Goal: Check status: Check status

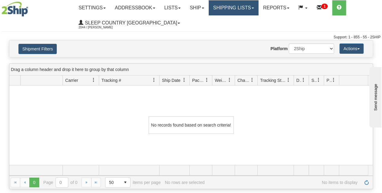
click at [243, 7] on link "Shipping lists" at bounding box center [234, 7] width 50 height 15
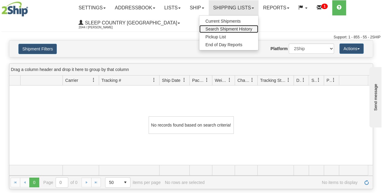
click at [238, 29] on span "Search Shipment History" at bounding box center [228, 29] width 47 height 5
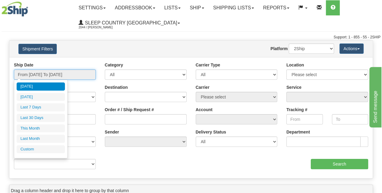
click at [49, 79] on input "From [DATE] To [DATE]" at bounding box center [55, 74] width 82 height 10
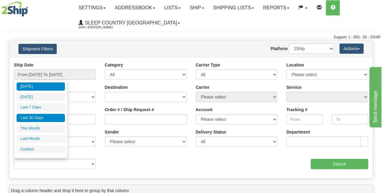
click at [37, 117] on li "Last 30 Days" at bounding box center [41, 118] width 48 height 8
type input "From [DATE] To [DATE]"
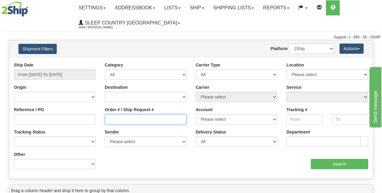
click at [116, 121] on input "Order # / Ship Request #" at bounding box center [146, 119] width 82 height 10
paste input "9000G969736"
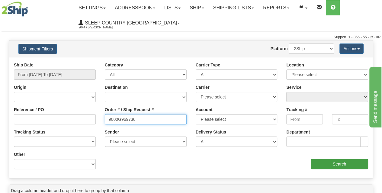
type input "9000G969736"
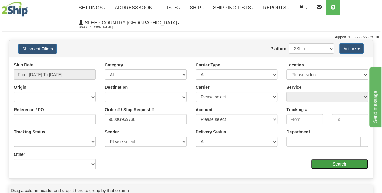
click at [352, 162] on input "Search" at bounding box center [340, 164] width 58 height 10
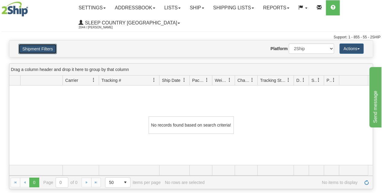
click at [44, 47] on button "Shipment Filters" at bounding box center [37, 49] width 38 height 10
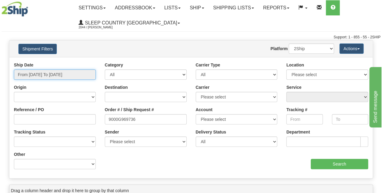
click at [67, 74] on input "From [DATE] To [DATE]" at bounding box center [55, 74] width 82 height 10
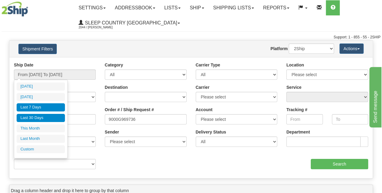
click at [45, 105] on li "Last 7 Days" at bounding box center [41, 107] width 48 height 8
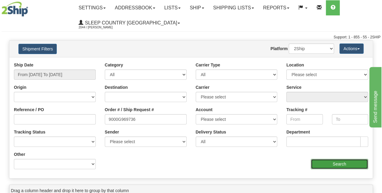
click at [331, 159] on input "Search" at bounding box center [340, 164] width 58 height 10
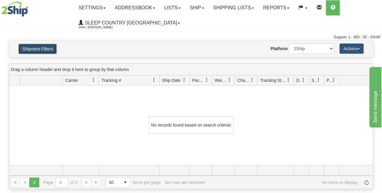
click at [54, 52] on button "Shipment Filters" at bounding box center [37, 49] width 38 height 10
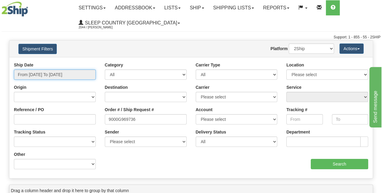
click at [60, 74] on input "From [DATE] To [DATE]" at bounding box center [55, 74] width 82 height 10
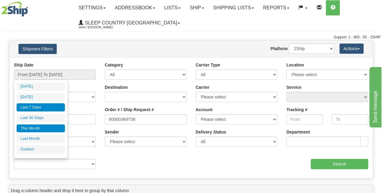
click at [42, 128] on li "This Month" at bounding box center [41, 128] width 48 height 8
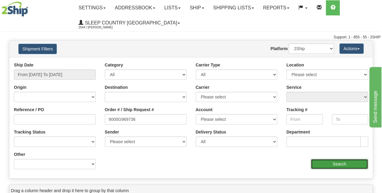
click at [332, 164] on input "Search" at bounding box center [340, 164] width 58 height 10
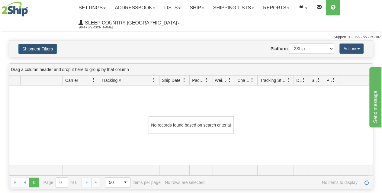
click at [57, 49] on h4 "Shipment Filters" at bounding box center [43, 48] width 59 height 11
click at [45, 49] on button "Shipment Filters" at bounding box center [37, 49] width 38 height 10
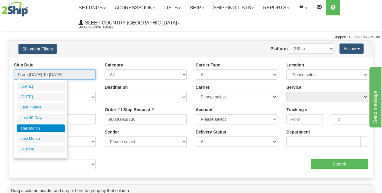
click at [63, 77] on input "From [DATE] To [DATE]" at bounding box center [55, 74] width 82 height 10
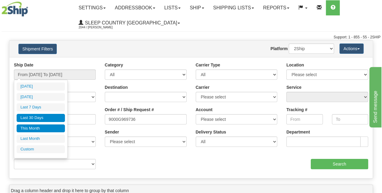
click at [48, 117] on li "Last 30 Days" at bounding box center [41, 118] width 48 height 8
type input "From [DATE] To [DATE]"
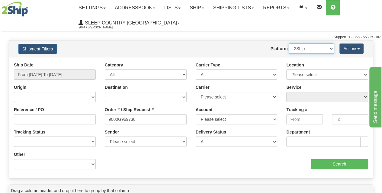
click at [305, 49] on select "2Ship Imported" at bounding box center [311, 48] width 45 height 10
select select "1"
click at [289, 43] on select "2Ship Imported" at bounding box center [311, 48] width 45 height 10
